Goal: Book appointment/travel/reservation

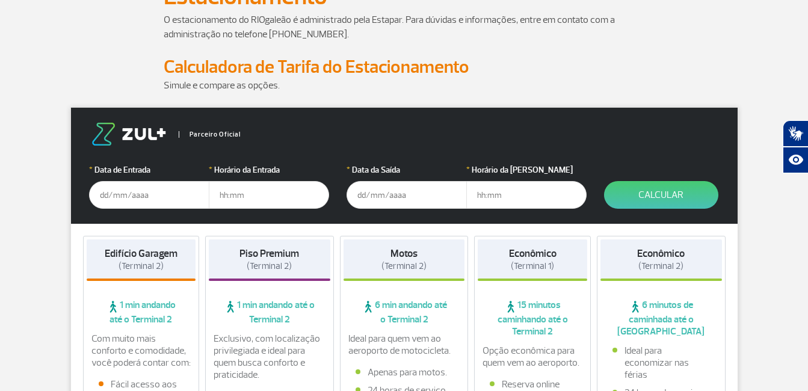
scroll to position [104, 0]
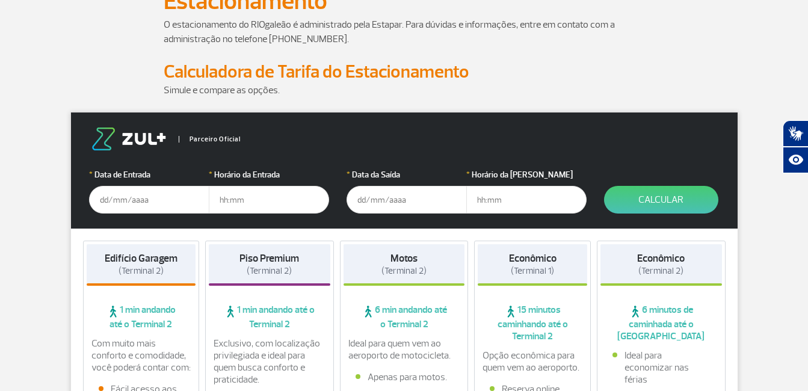
click at [104, 195] on input "text" at bounding box center [149, 200] width 120 height 28
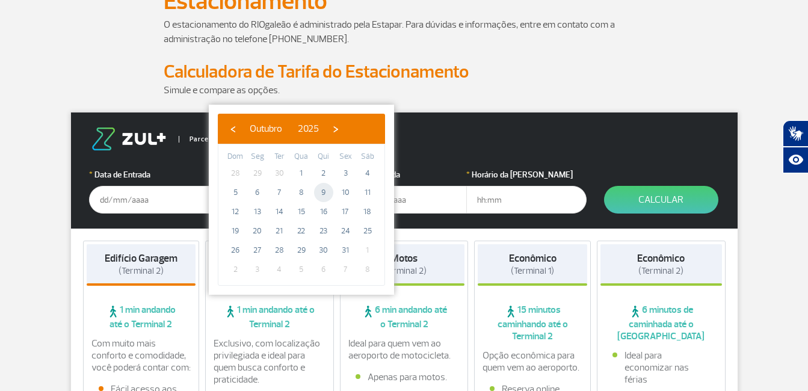
click at [326, 193] on span "9" at bounding box center [323, 192] width 19 height 19
type input "[DATE]"
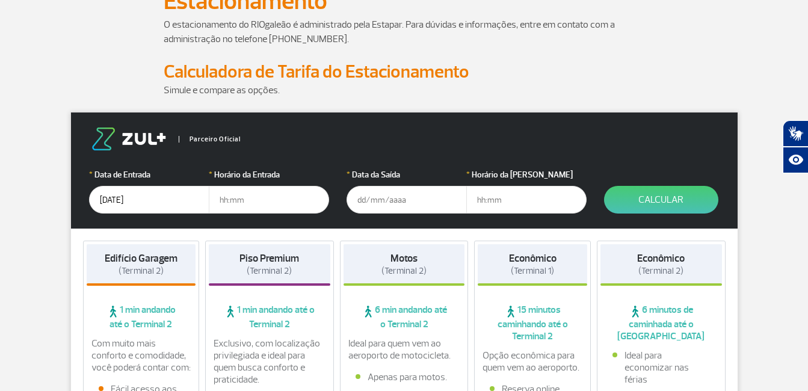
click at [220, 197] on input "text" at bounding box center [269, 200] width 120 height 28
click at [244, 199] on input "text" at bounding box center [269, 200] width 120 height 28
type input "09:00"
click at [370, 202] on input "text" at bounding box center [407, 200] width 120 height 28
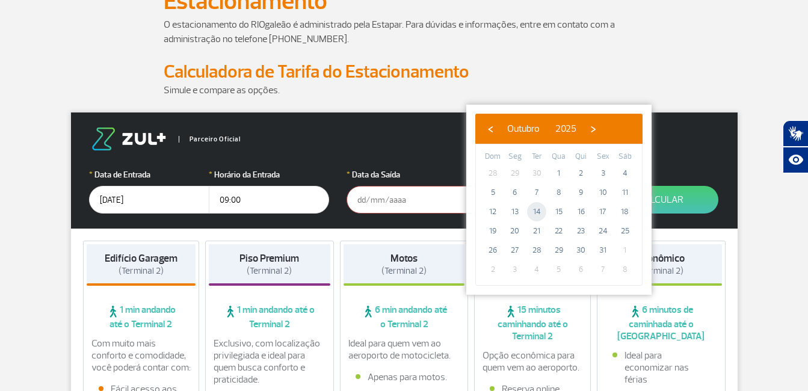
click at [537, 212] on span "14" at bounding box center [536, 211] width 19 height 19
type input "[DATE]"
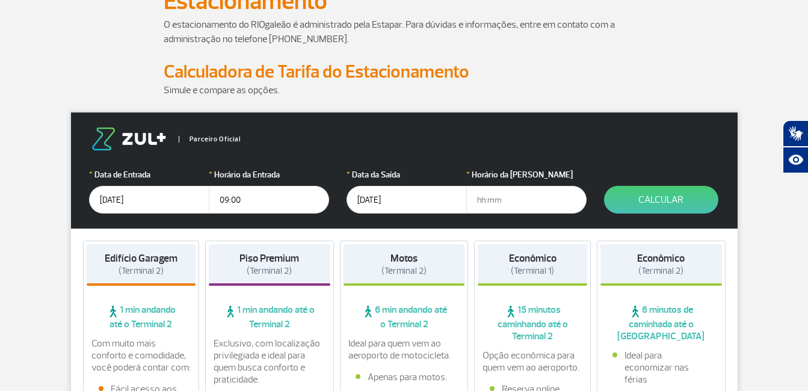
click at [483, 202] on input "text" at bounding box center [526, 200] width 120 height 28
type input "15:00"
click at [668, 196] on button "Calcular" at bounding box center [661, 200] width 114 height 28
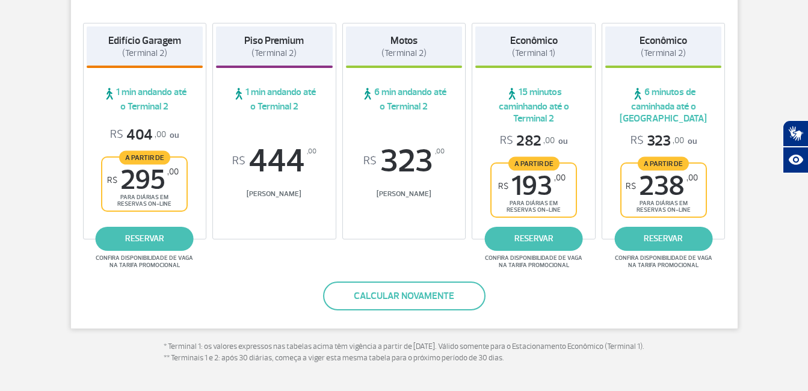
scroll to position [265, 0]
